Goal: Information Seeking & Learning: Learn about a topic

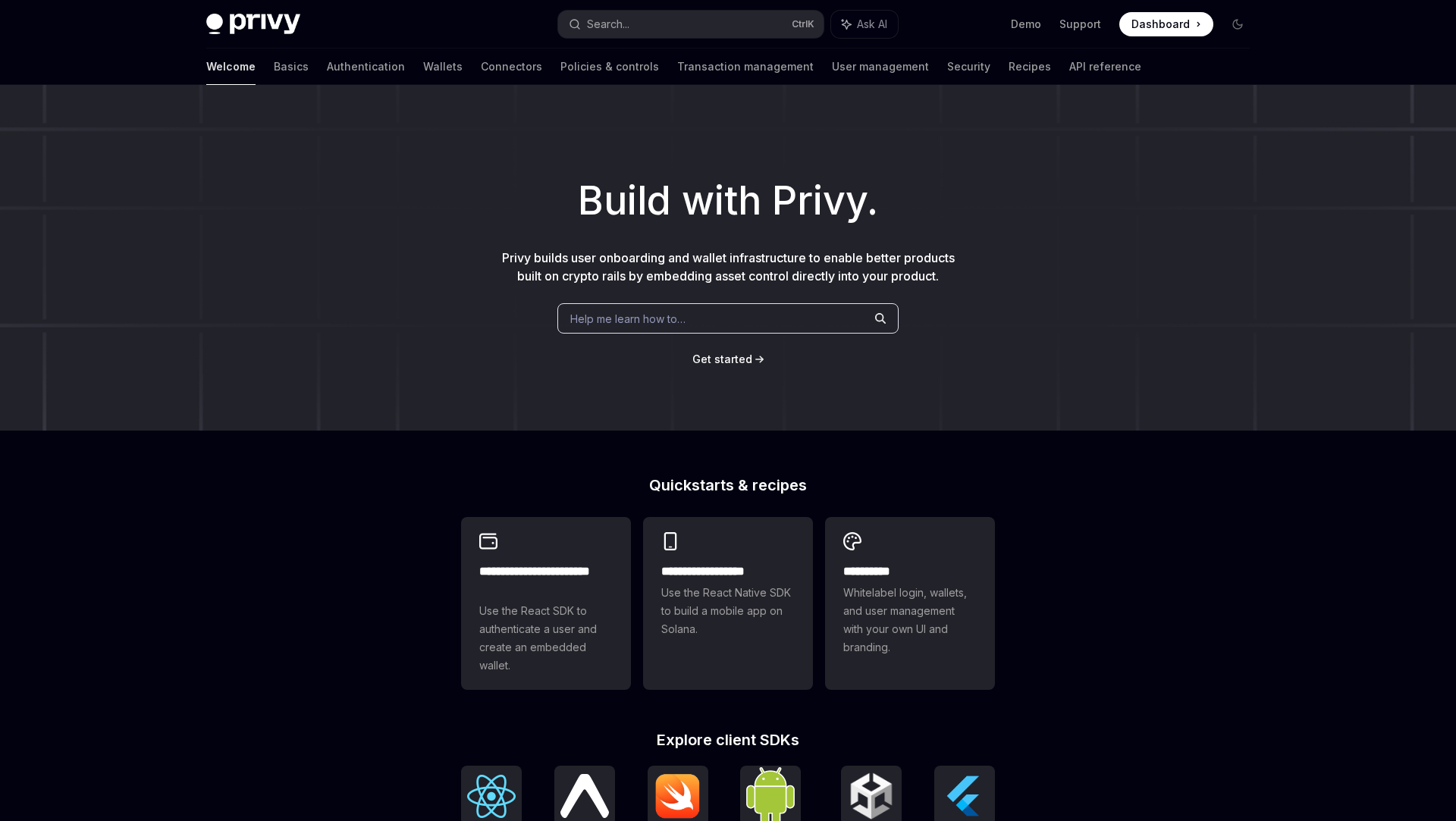
scroll to position [403, 0]
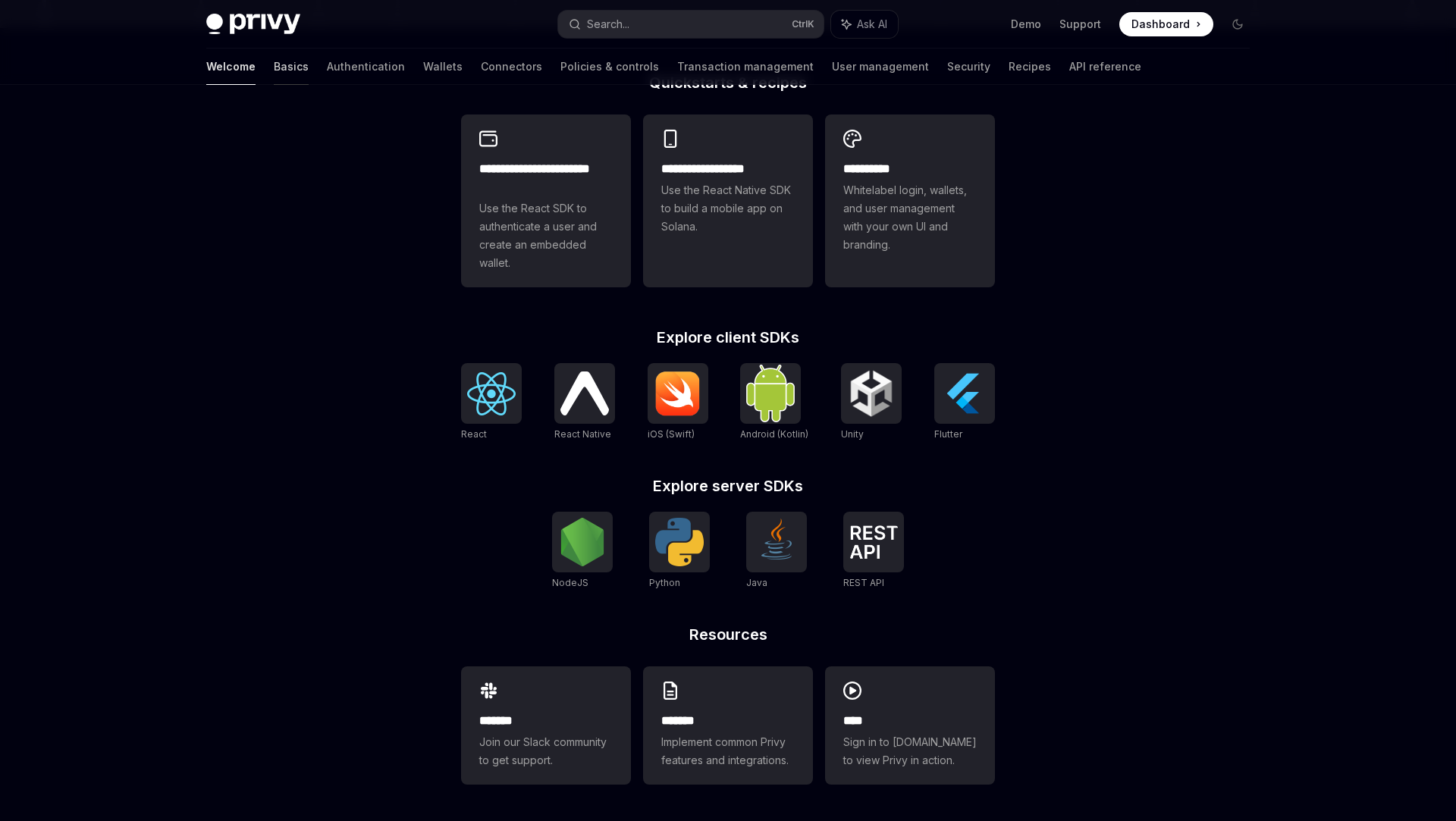
click at [273, 66] on link "Basics" at bounding box center [291, 66] width 35 height 36
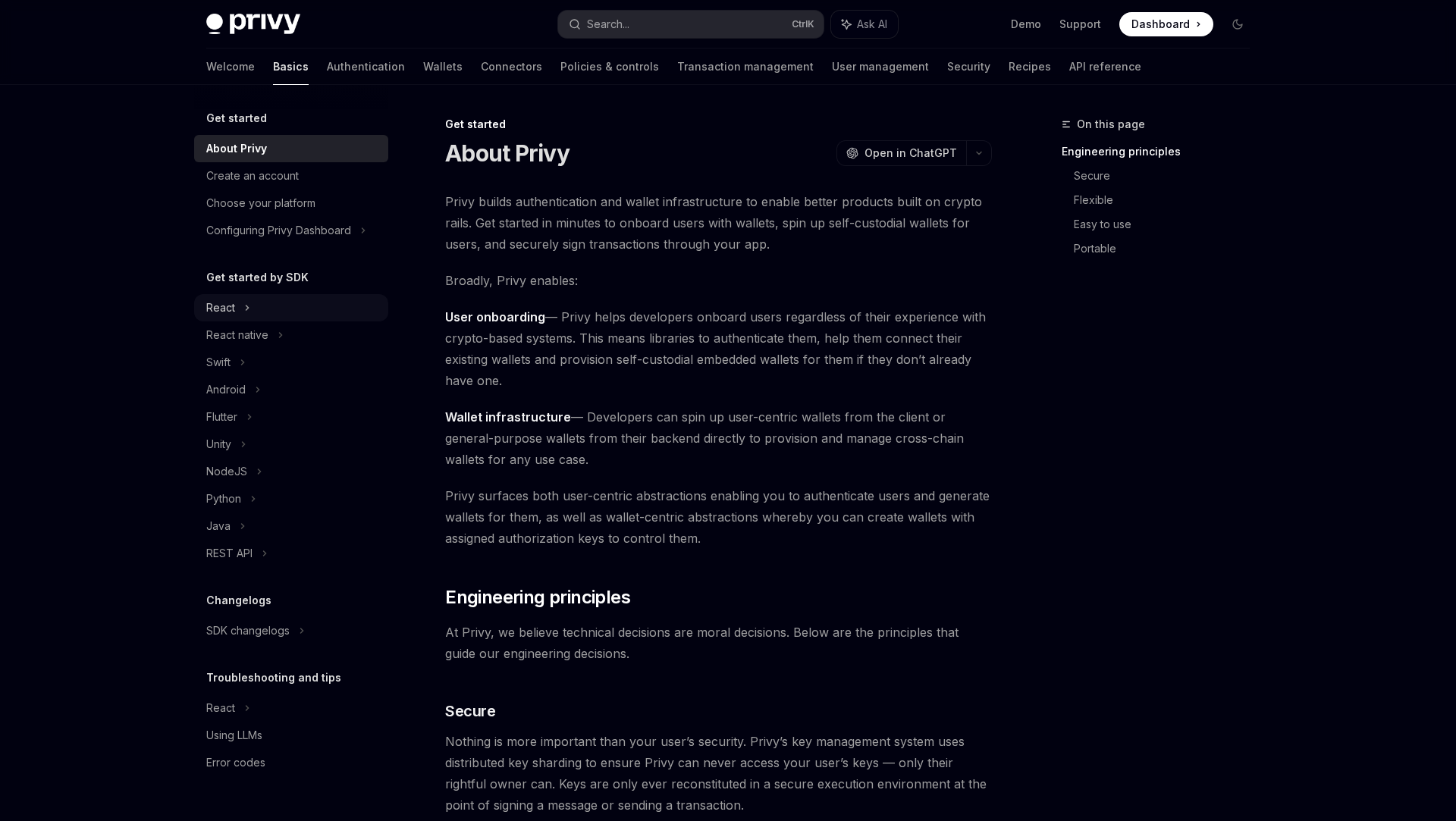
click at [225, 305] on div "React" at bounding box center [221, 308] width 29 height 18
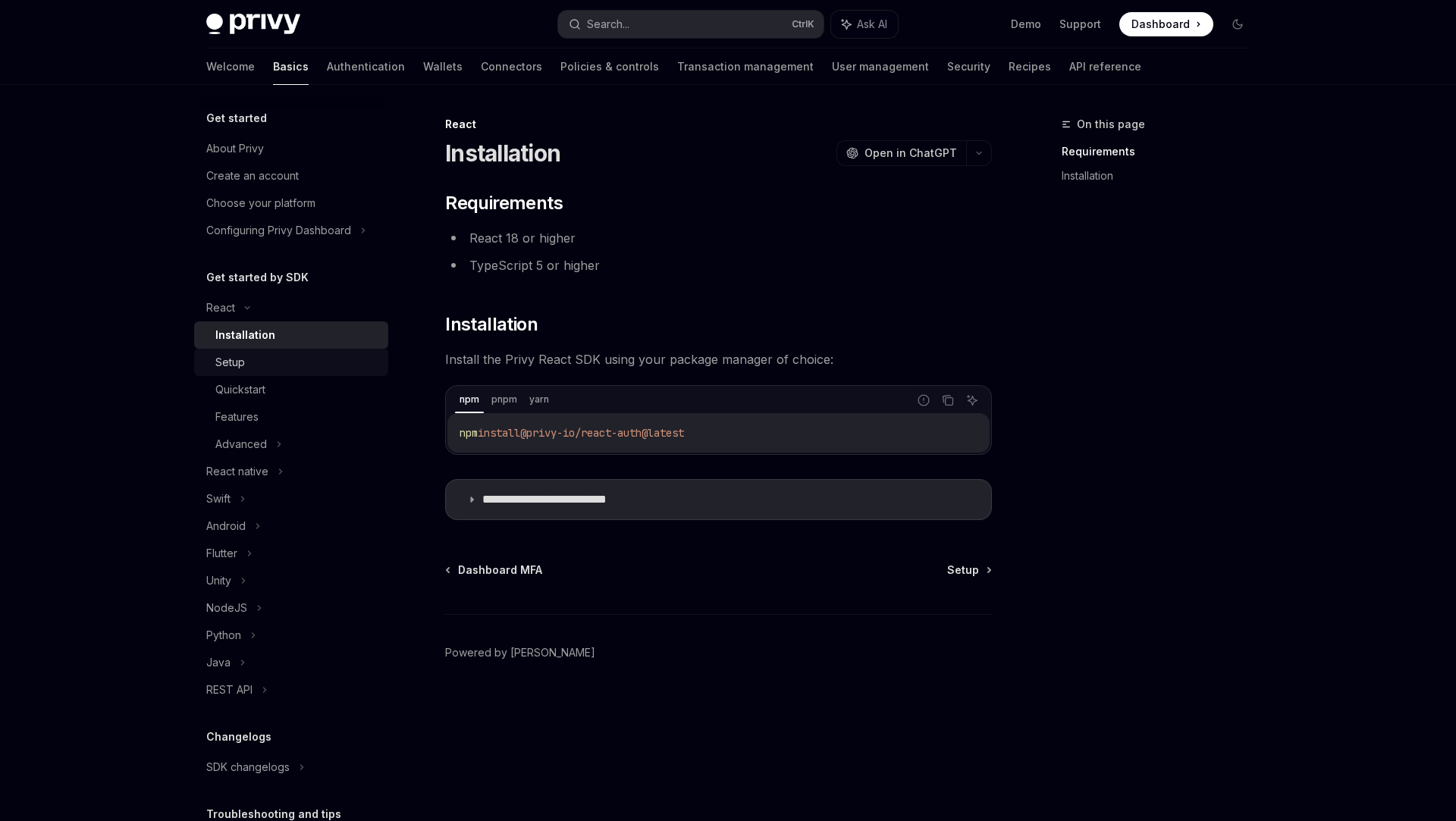
click at [242, 366] on div "Setup" at bounding box center [230, 362] width 29 height 18
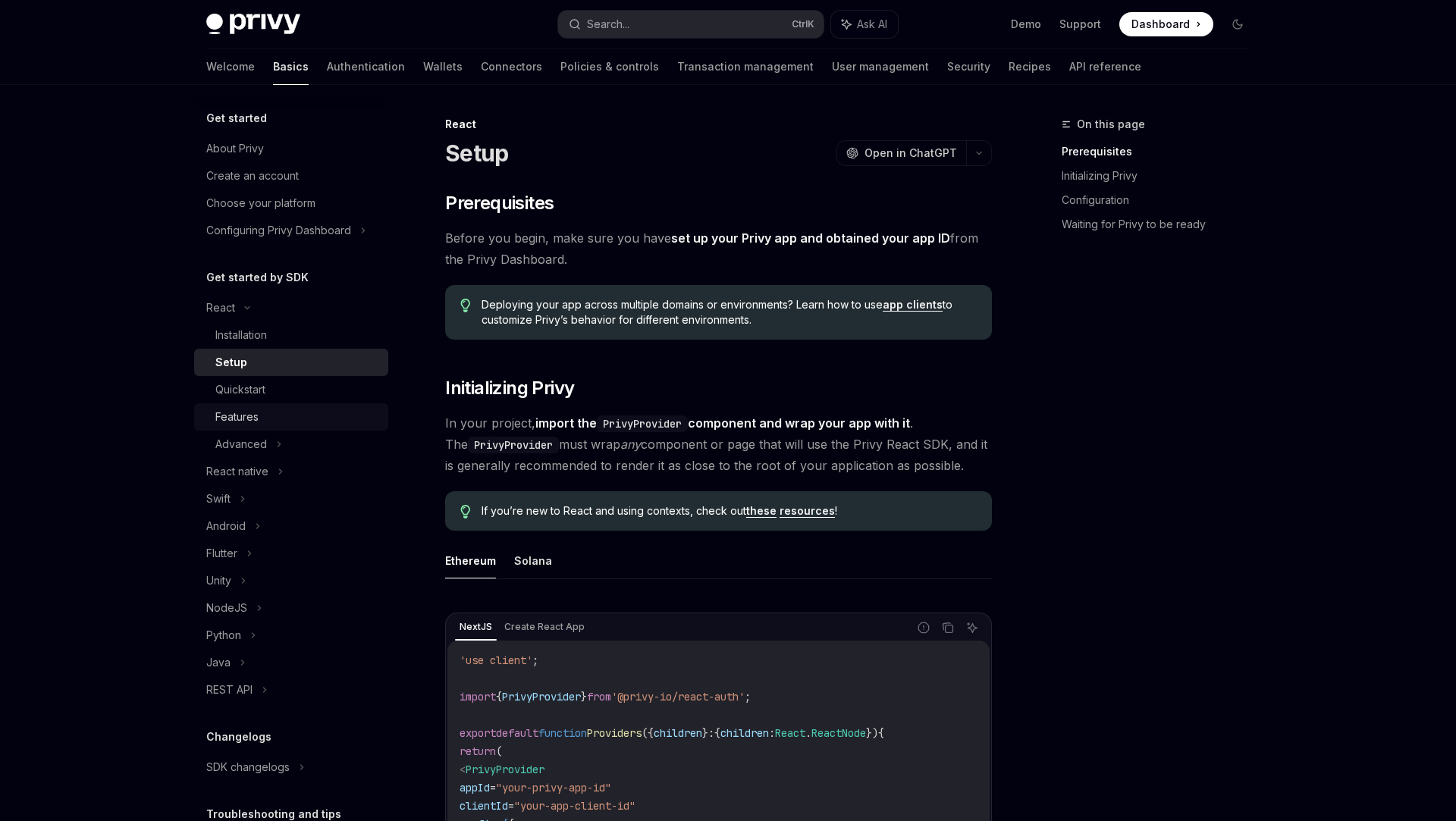
click at [250, 416] on div "Features" at bounding box center [237, 418] width 44 height 18
type textarea "*"
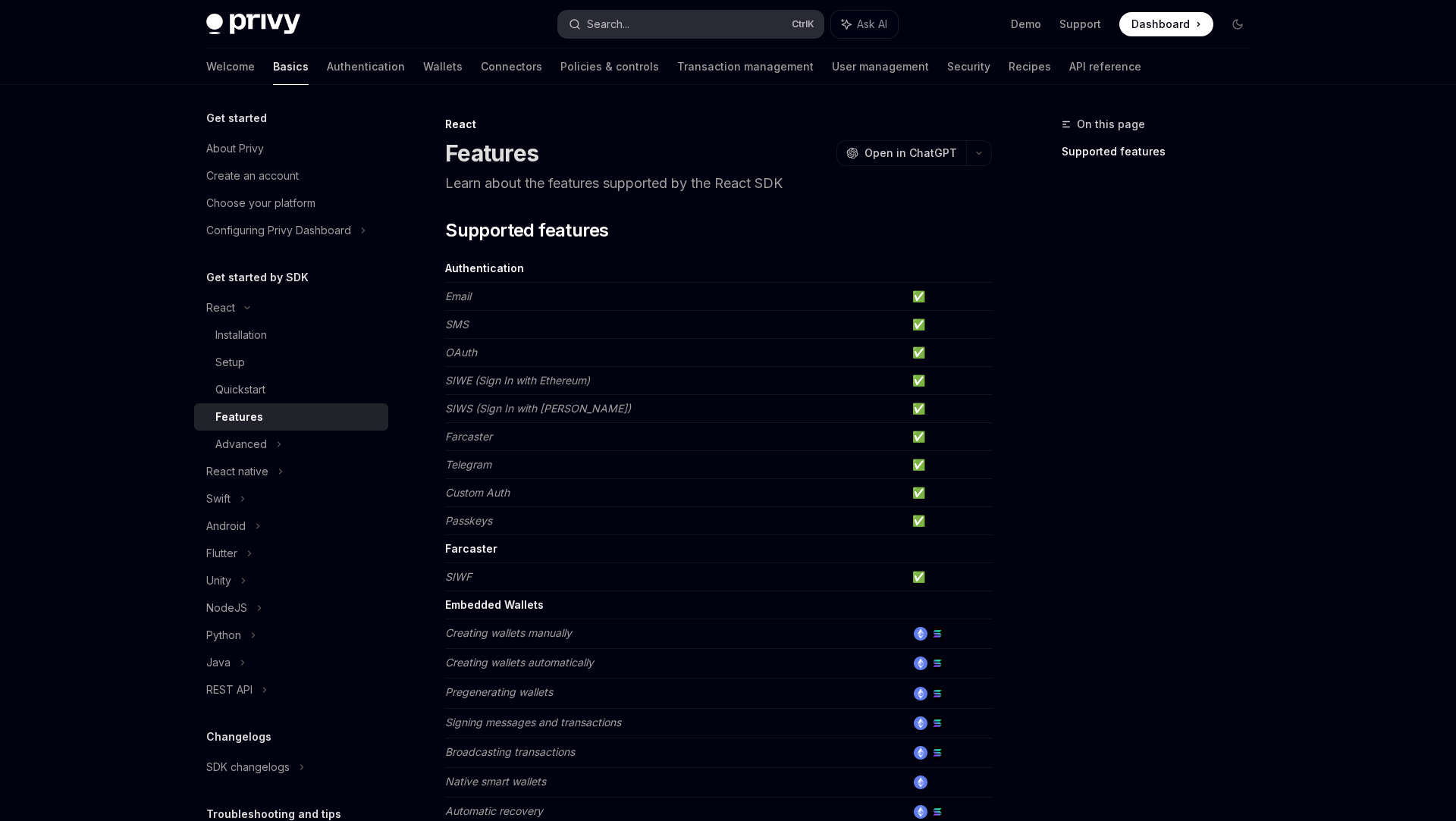
click at [634, 19] on button "Search... Ctrl K" at bounding box center [691, 24] width 266 height 28
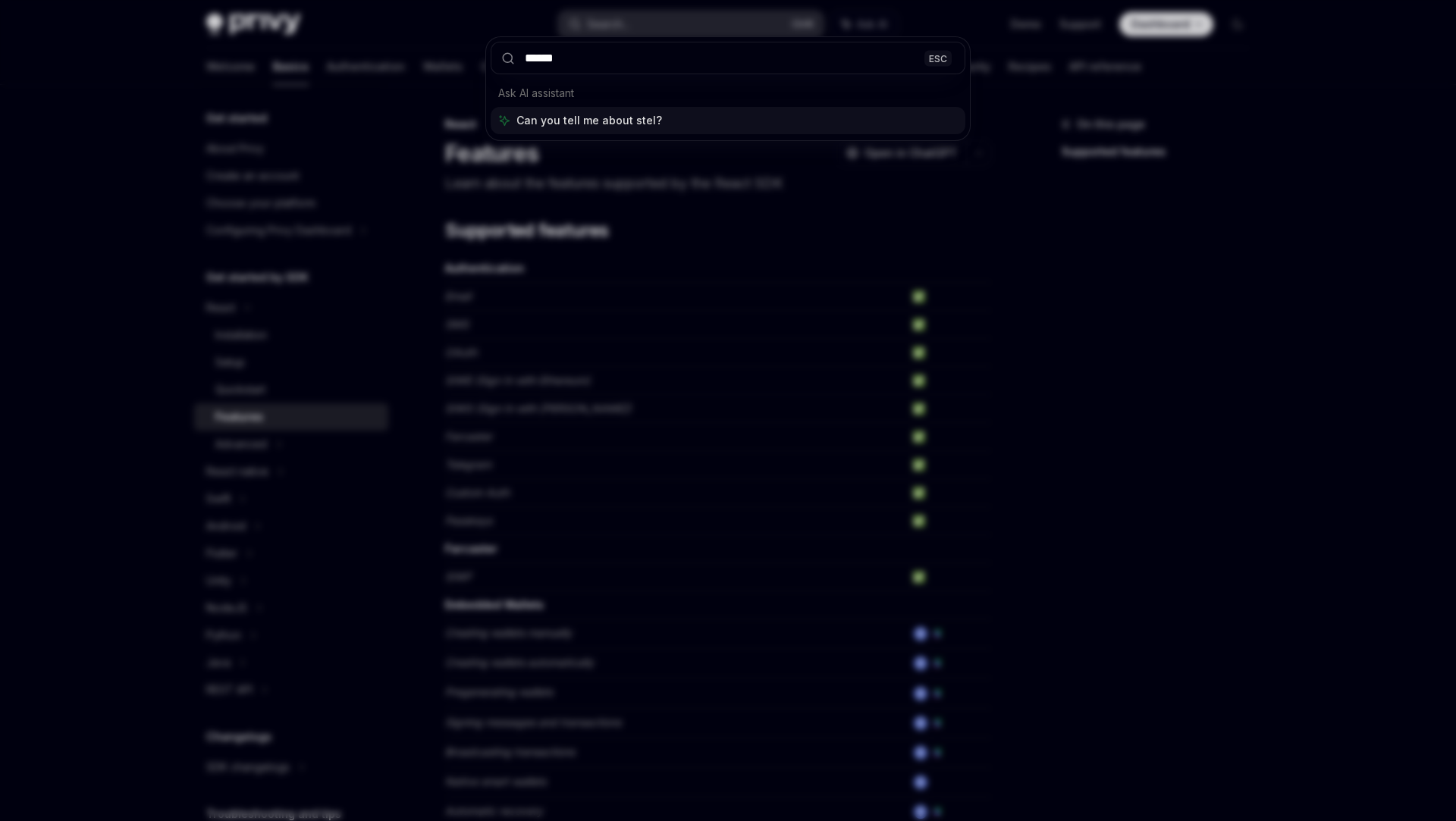
type input "*******"
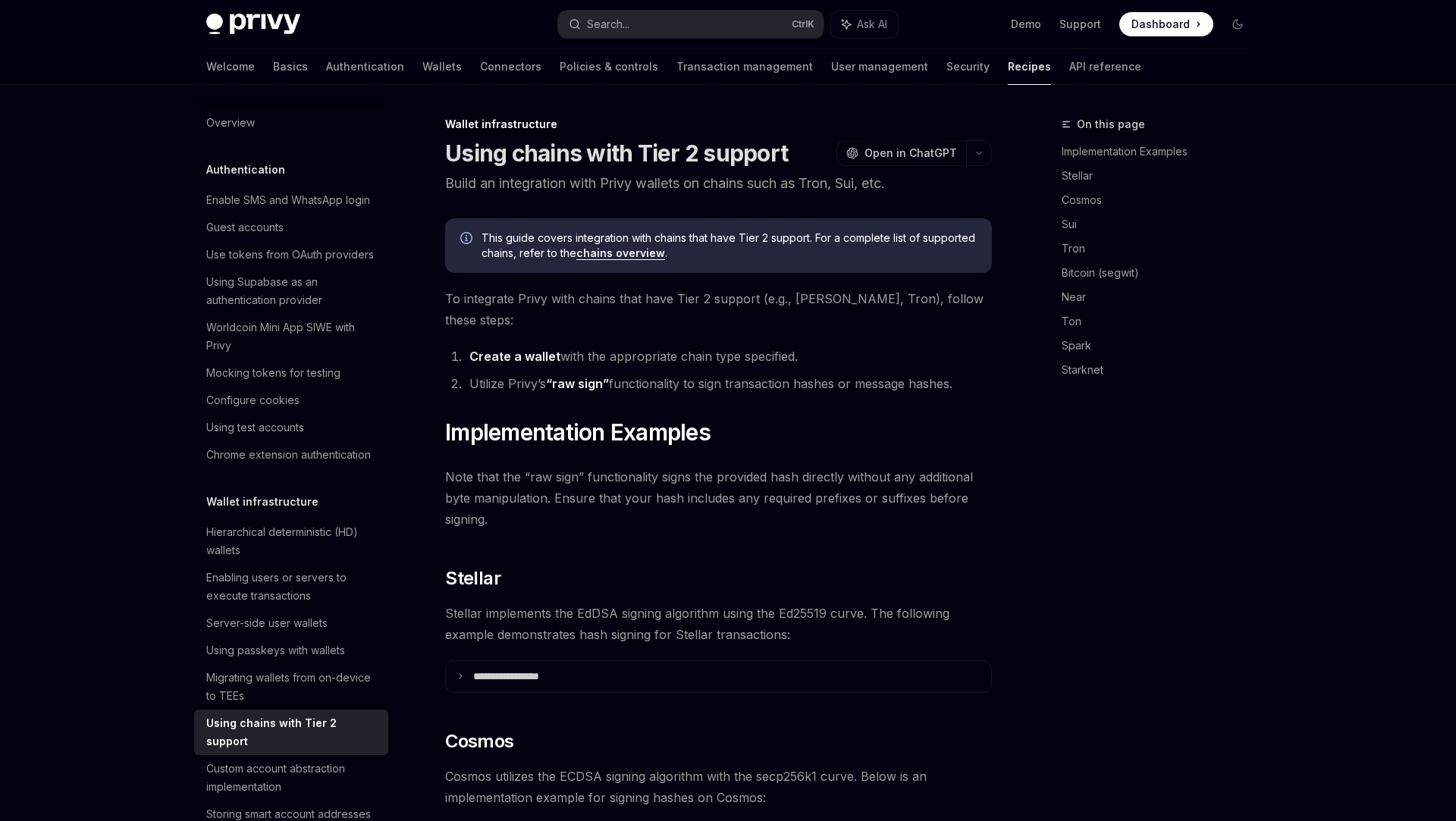
scroll to position [430, 0]
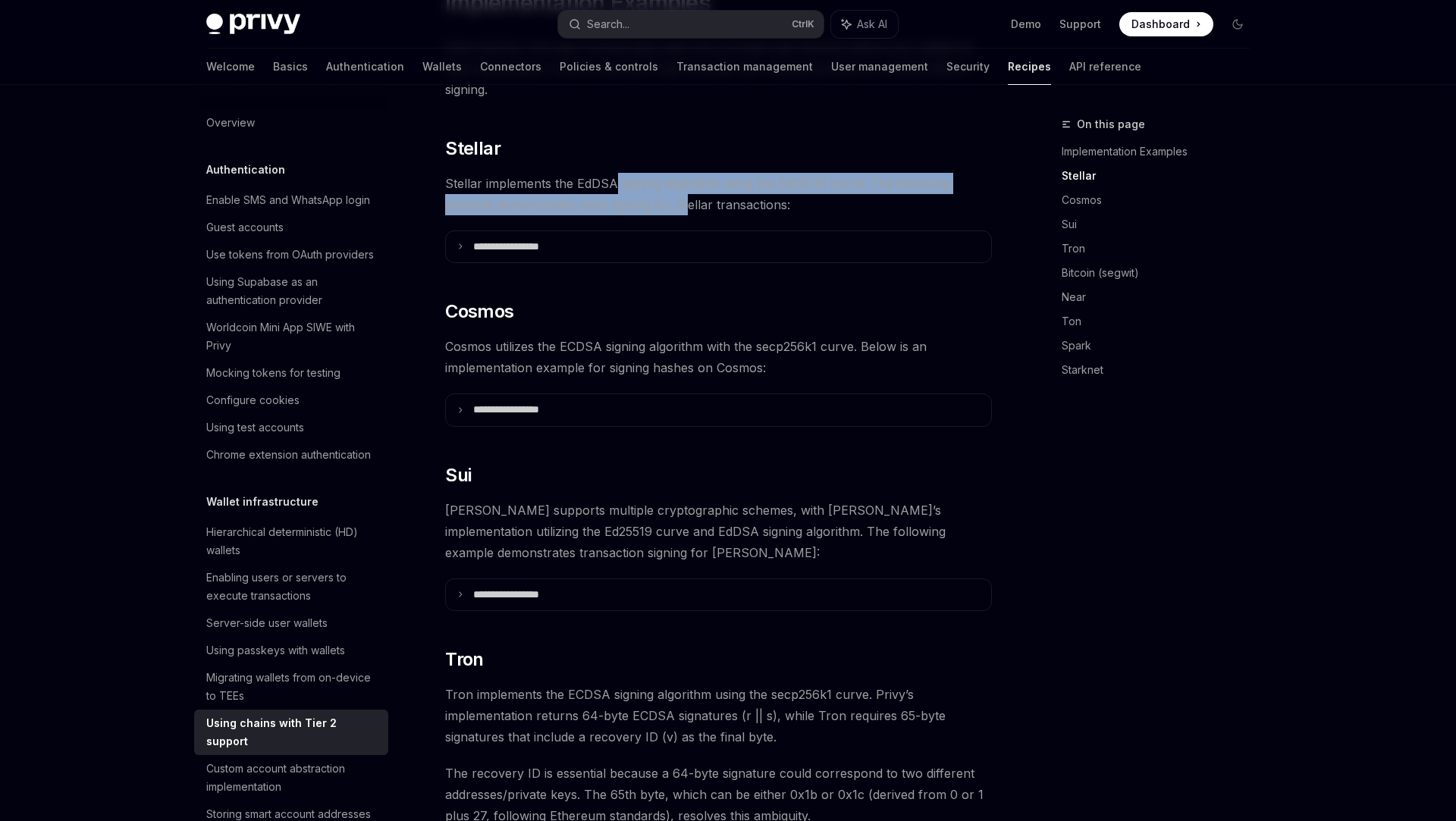
drag, startPoint x: 614, startPoint y: 166, endPoint x: 696, endPoint y: 183, distance: 83.7
click at [696, 183] on span "Stellar implements the EdDSA signing algorithm using the Ed25519 curve. The fol…" at bounding box center [719, 194] width 547 height 43
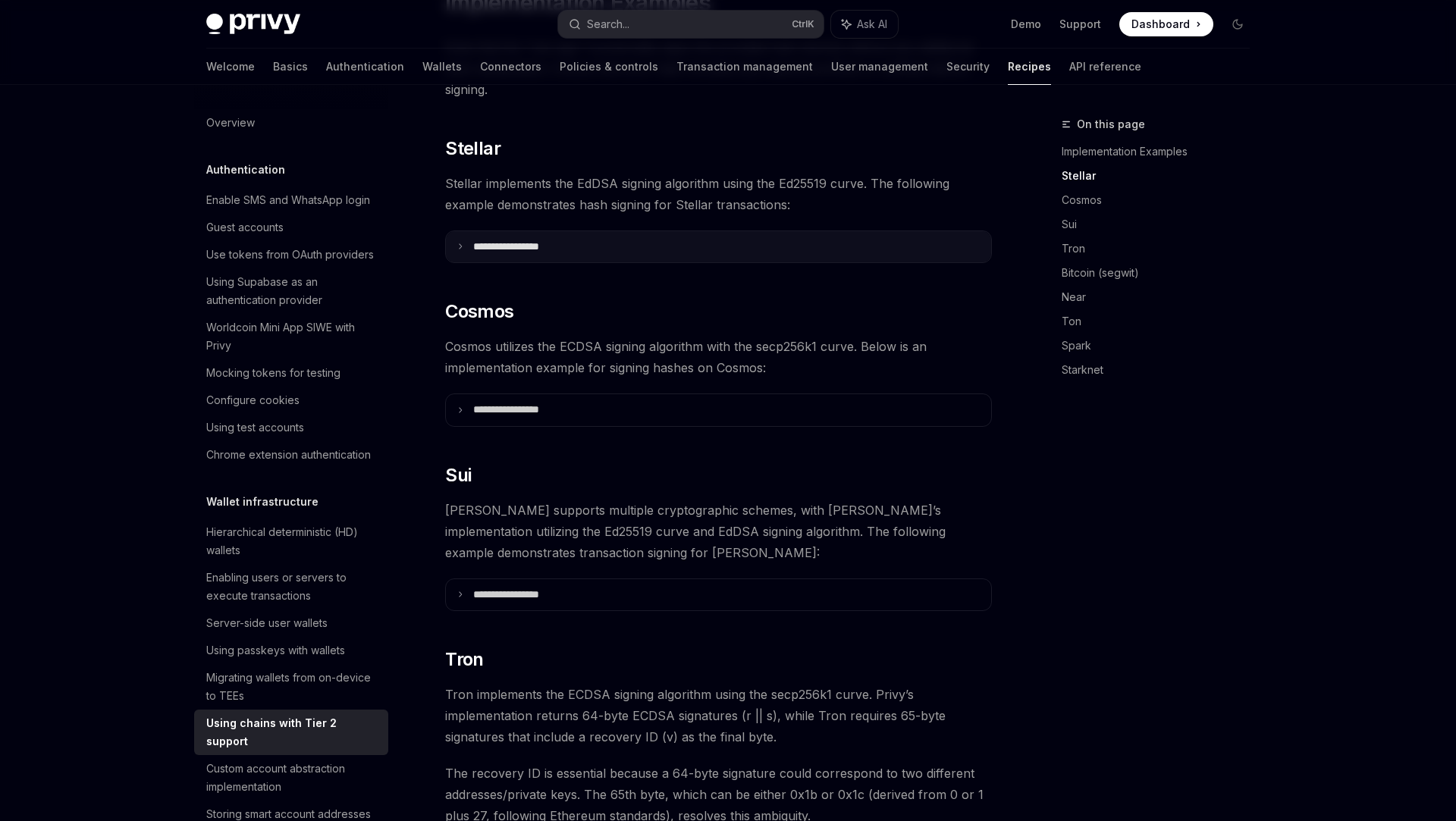
click at [473, 231] on summary "**********" at bounding box center [719, 247] width 545 height 32
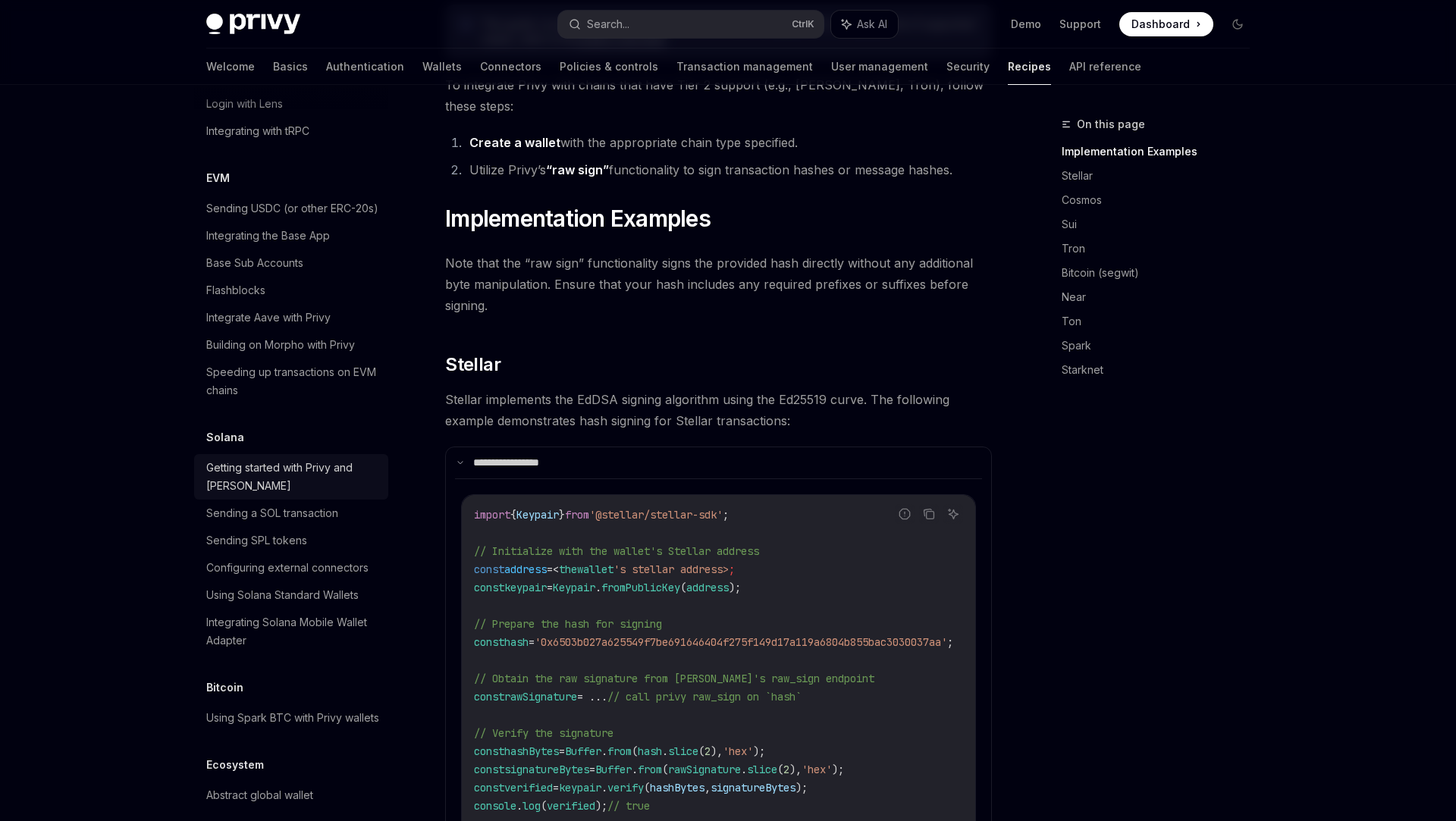
scroll to position [376, 0]
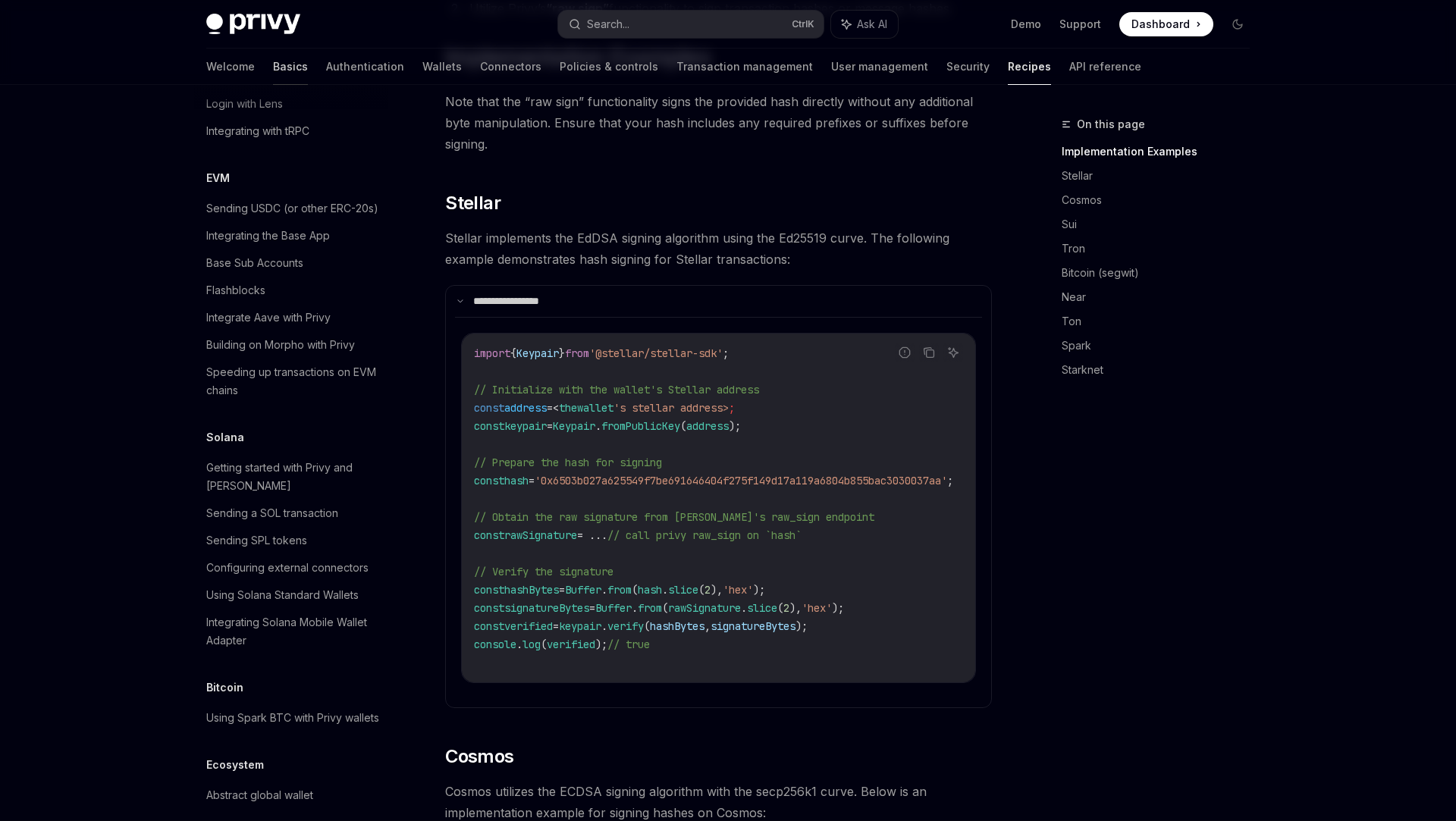
click at [273, 64] on link "Basics" at bounding box center [291, 66] width 35 height 36
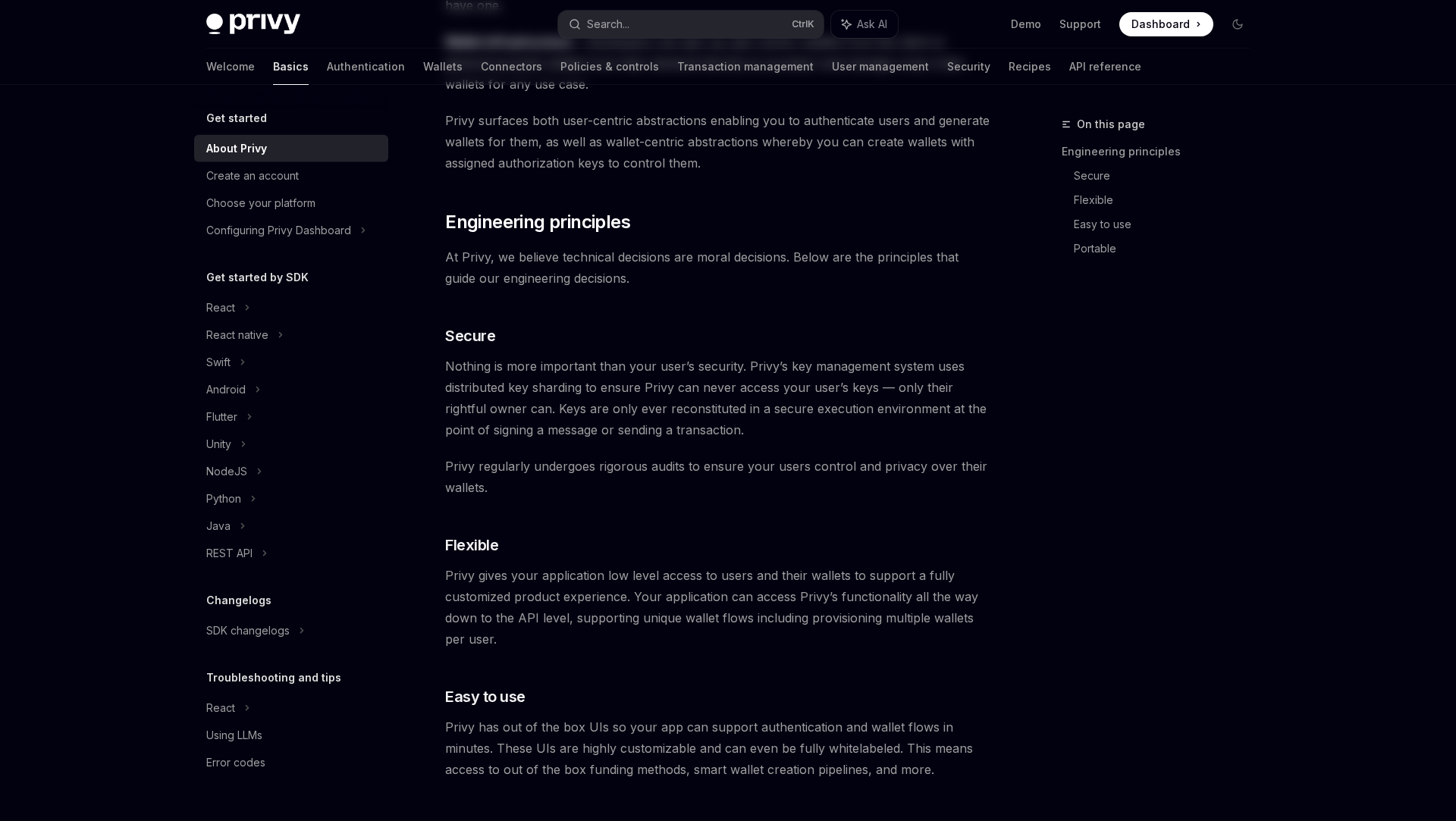
type textarea "*"
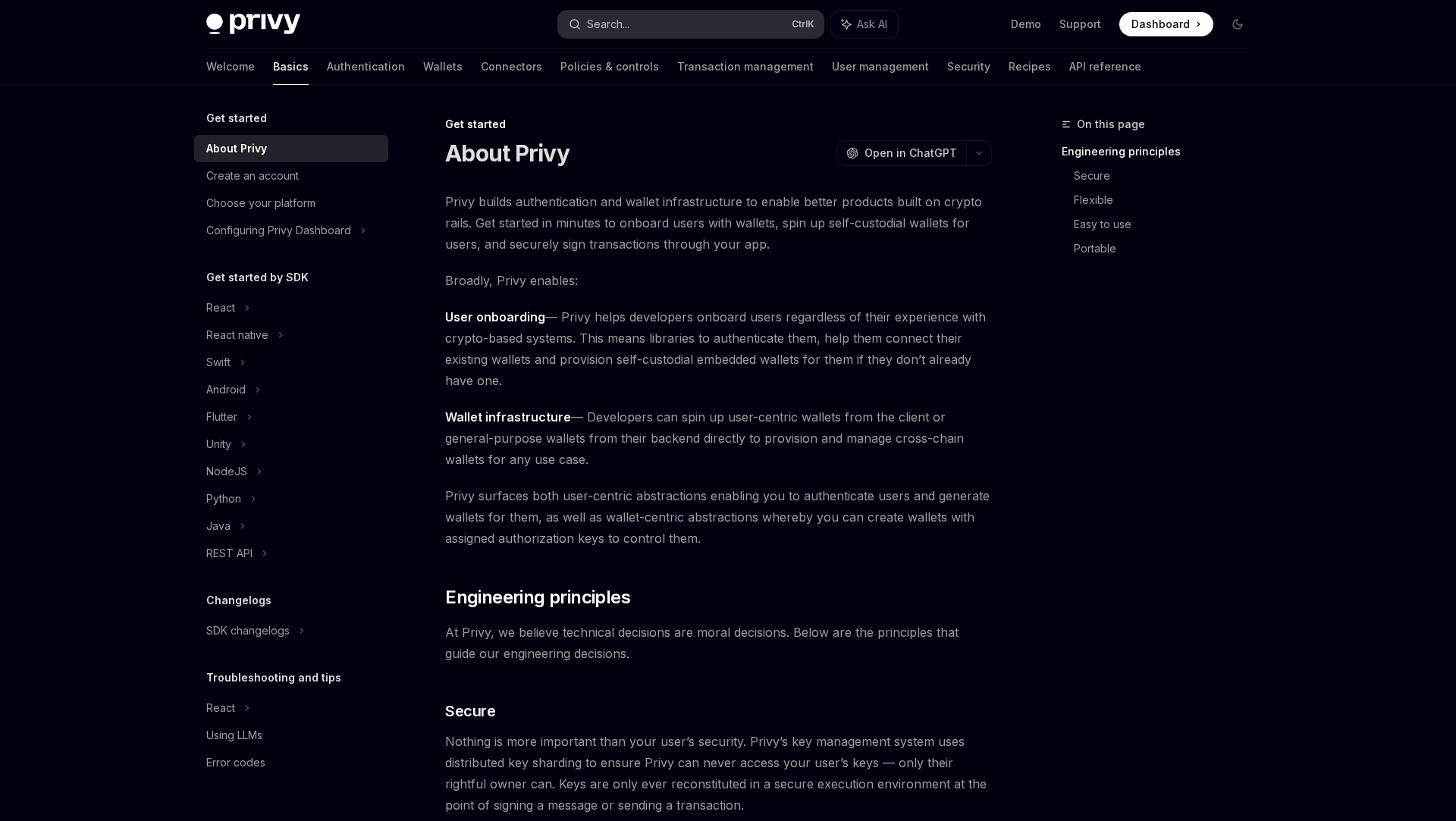
click at [660, 25] on button "Search... Ctrl K" at bounding box center [691, 24] width 266 height 28
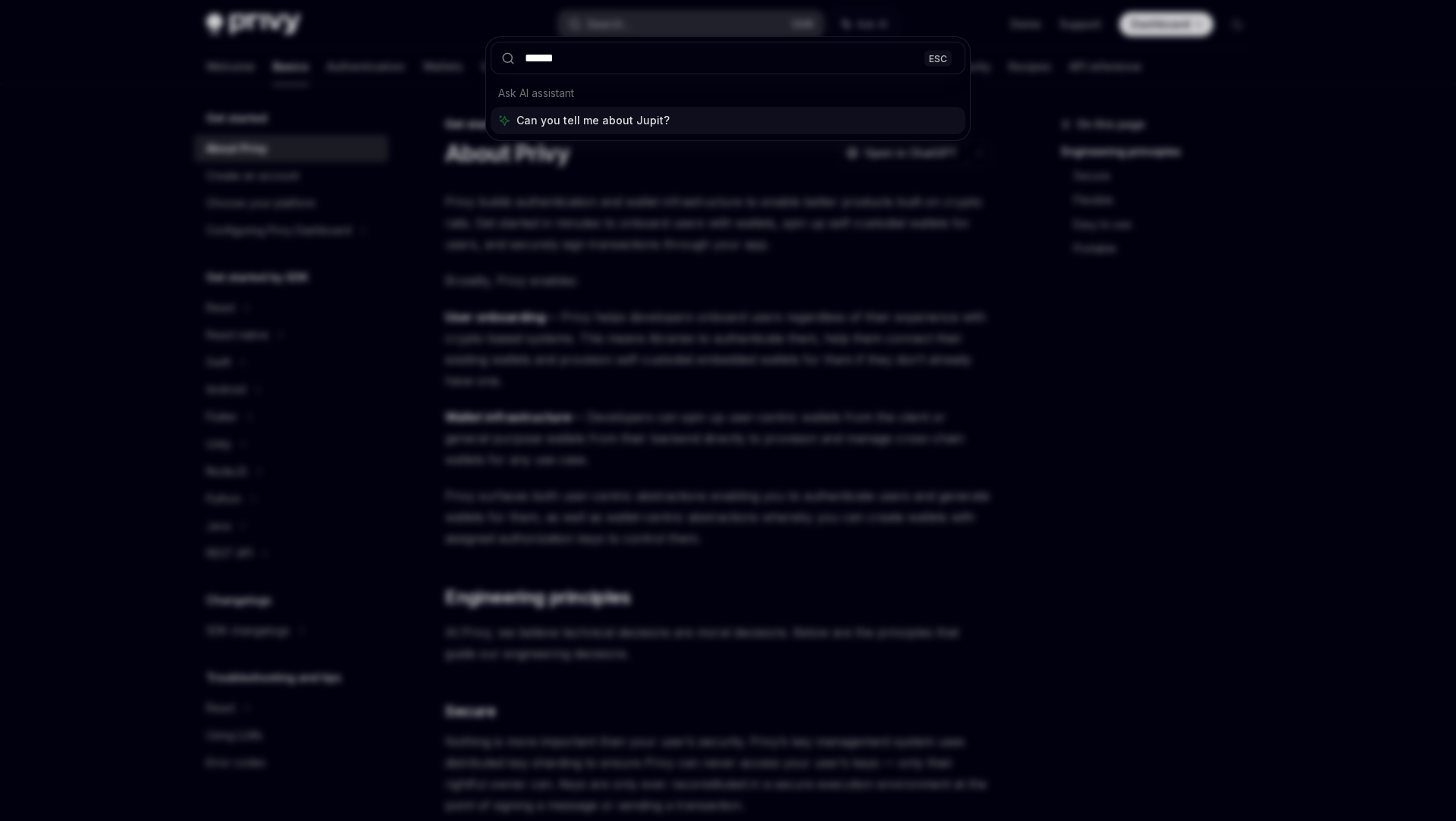
type input "*******"
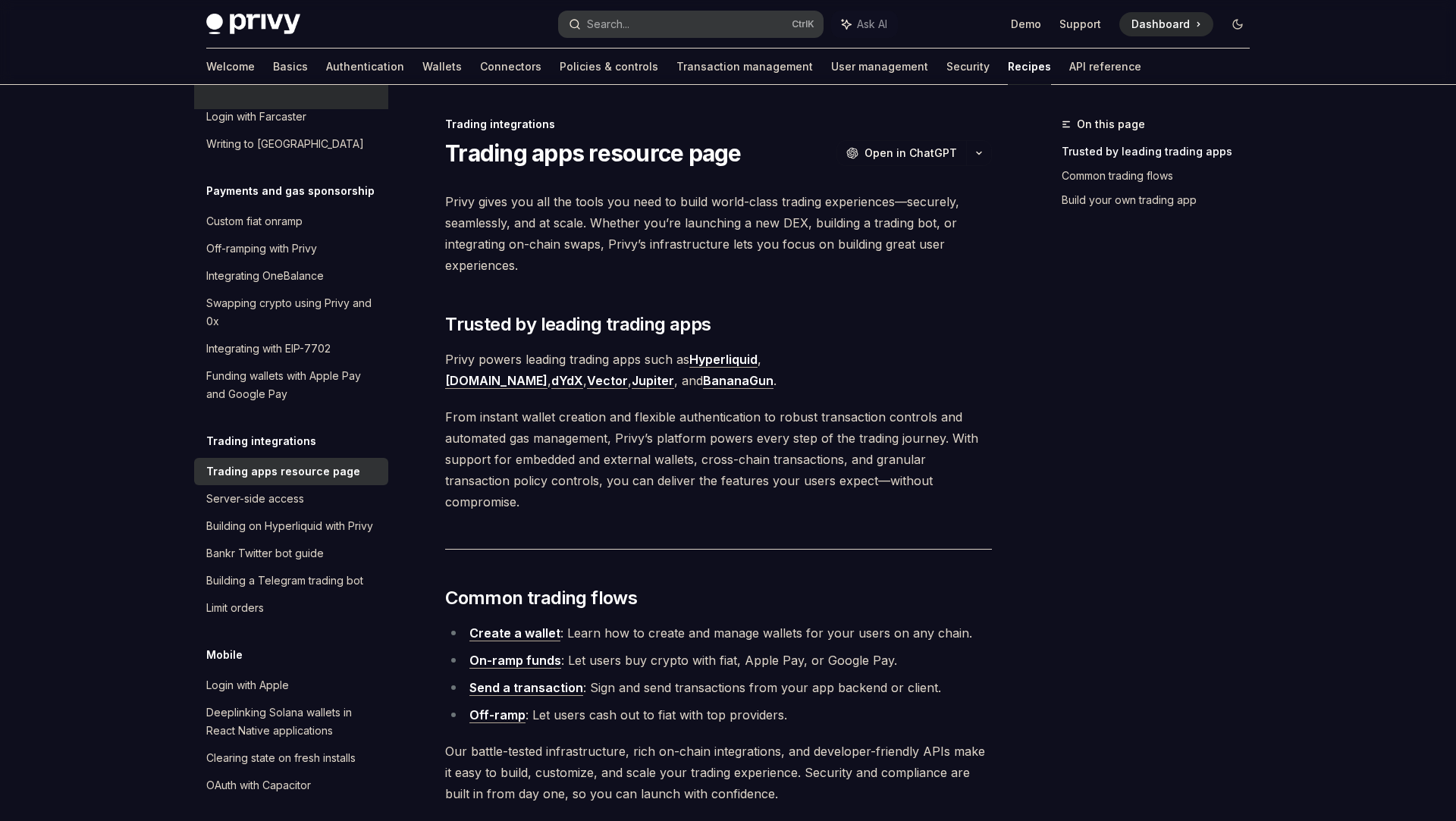
drag, startPoint x: 776, startPoint y: 112, endPoint x: 881, endPoint y: 1, distance: 152.8
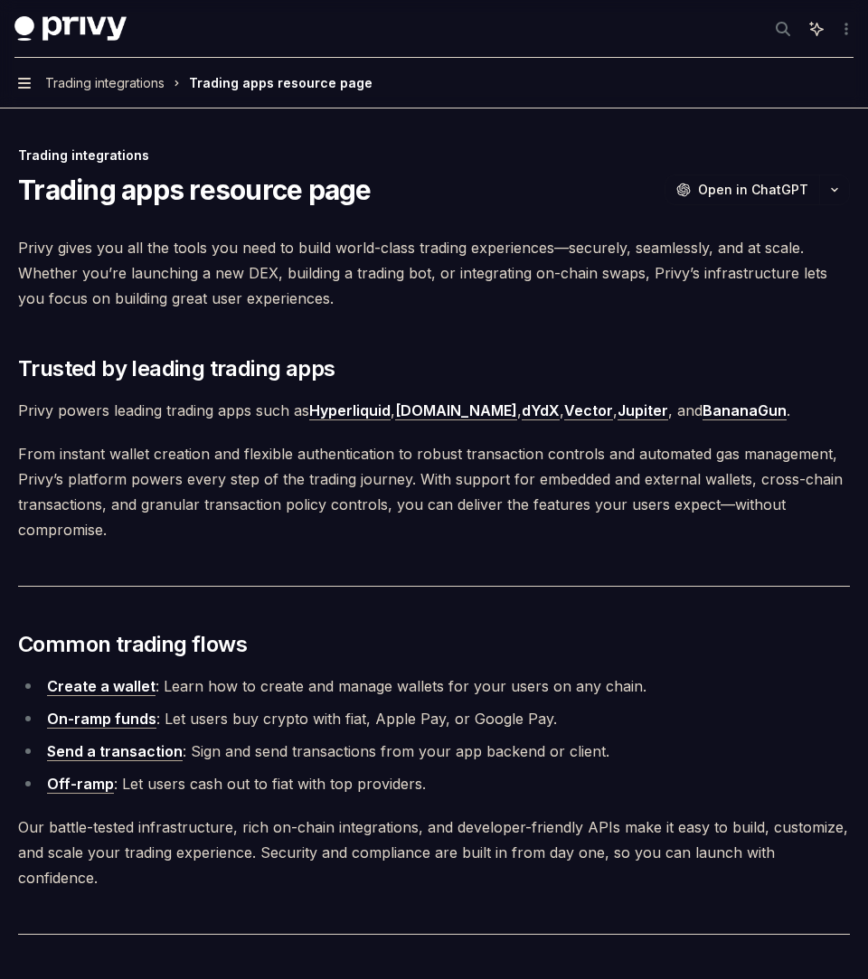
type textarea "*"
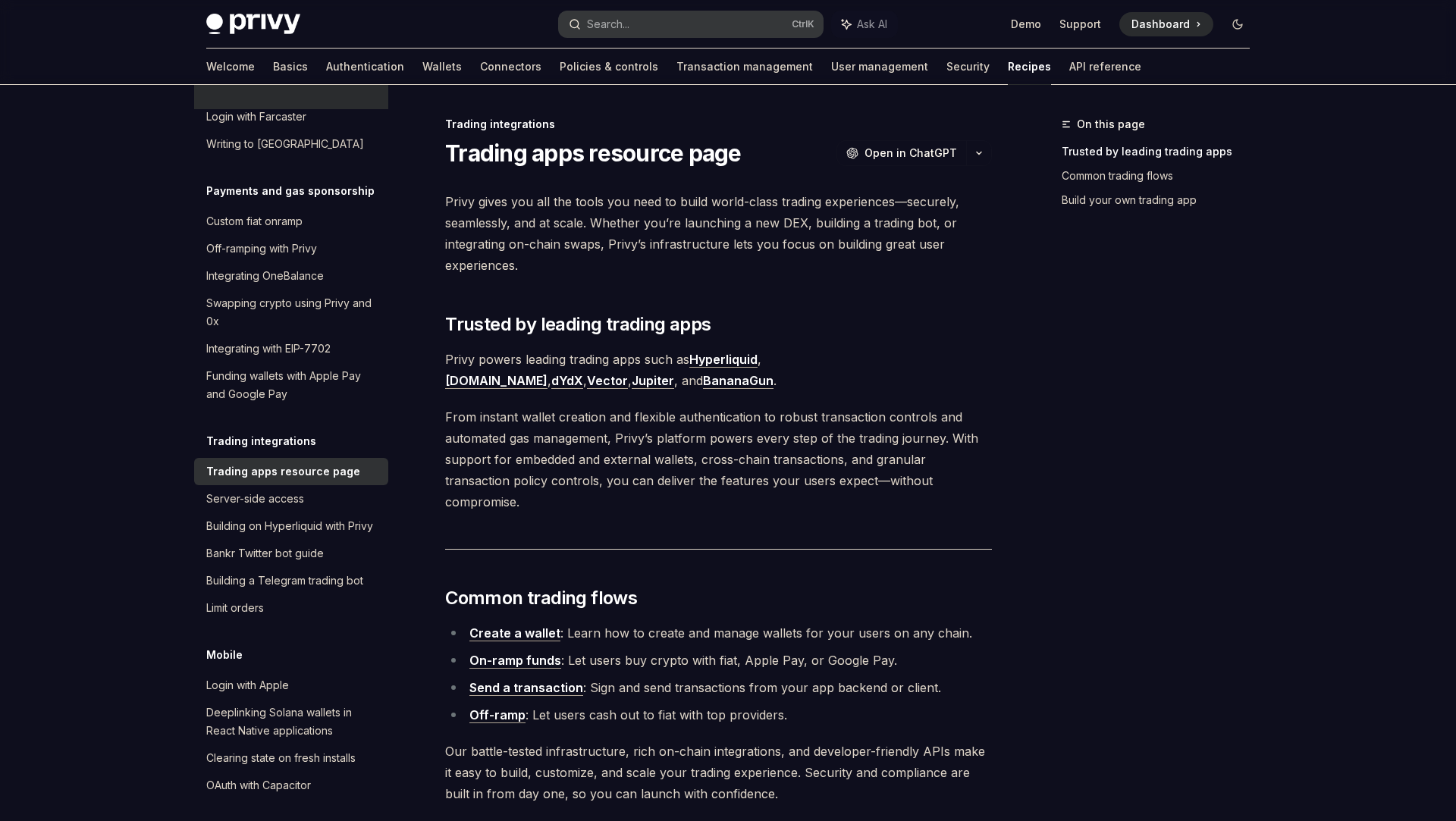
scroll to position [1266, 0]
